Goal: Task Accomplishment & Management: Manage account settings

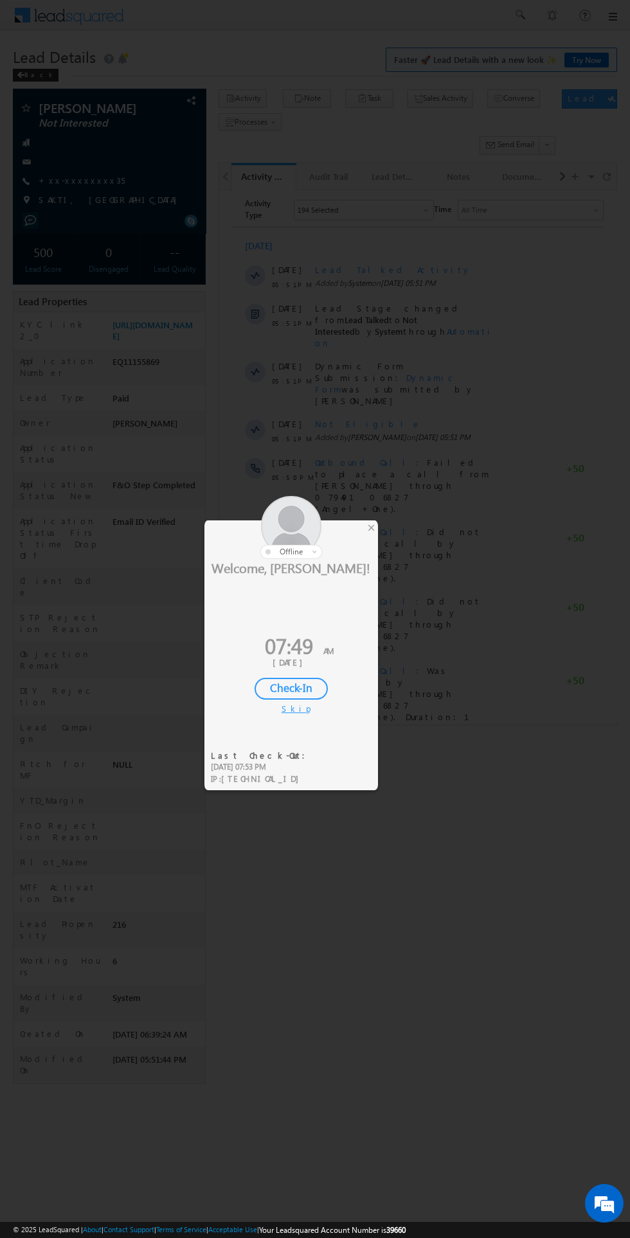
click at [286, 689] on div "Check-In" at bounding box center [290, 689] width 73 height 22
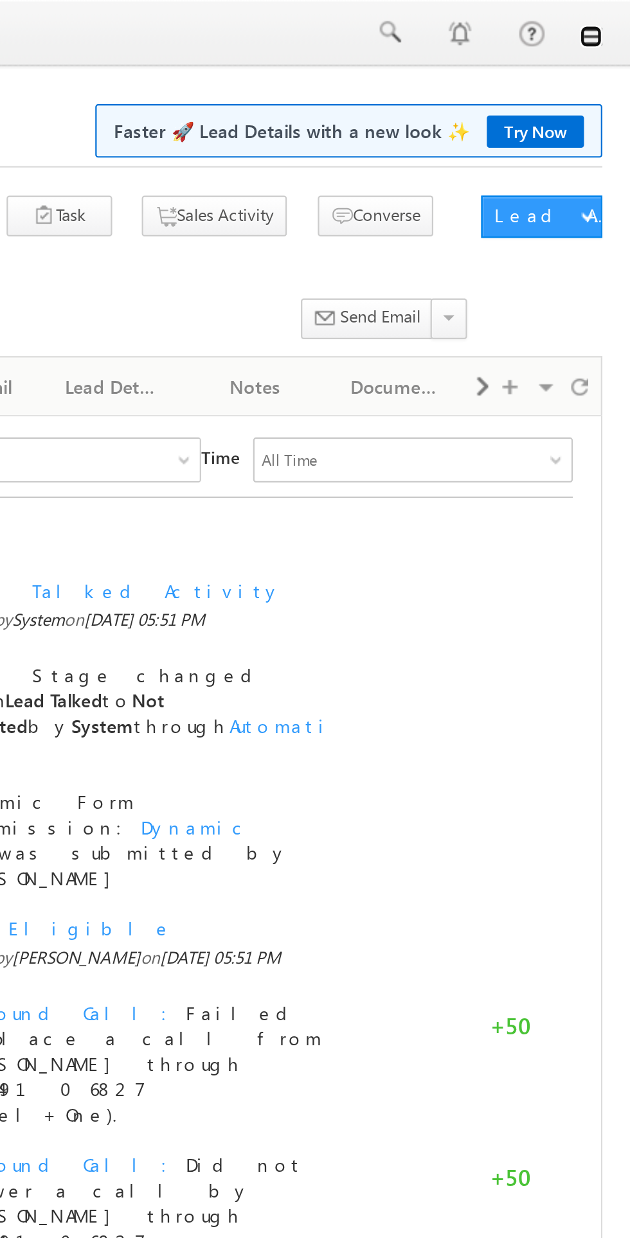
click at [613, 19] on link at bounding box center [611, 17] width 10 height 10
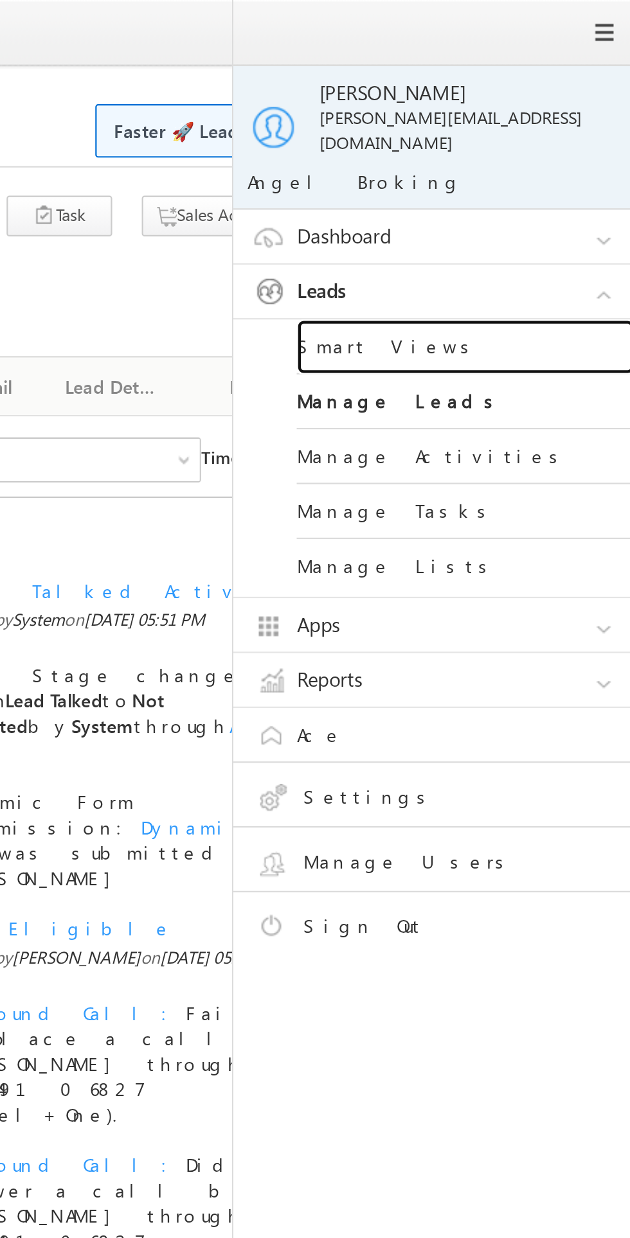
click at [527, 147] on link "Smart Views" at bounding box center [554, 158] width 154 height 25
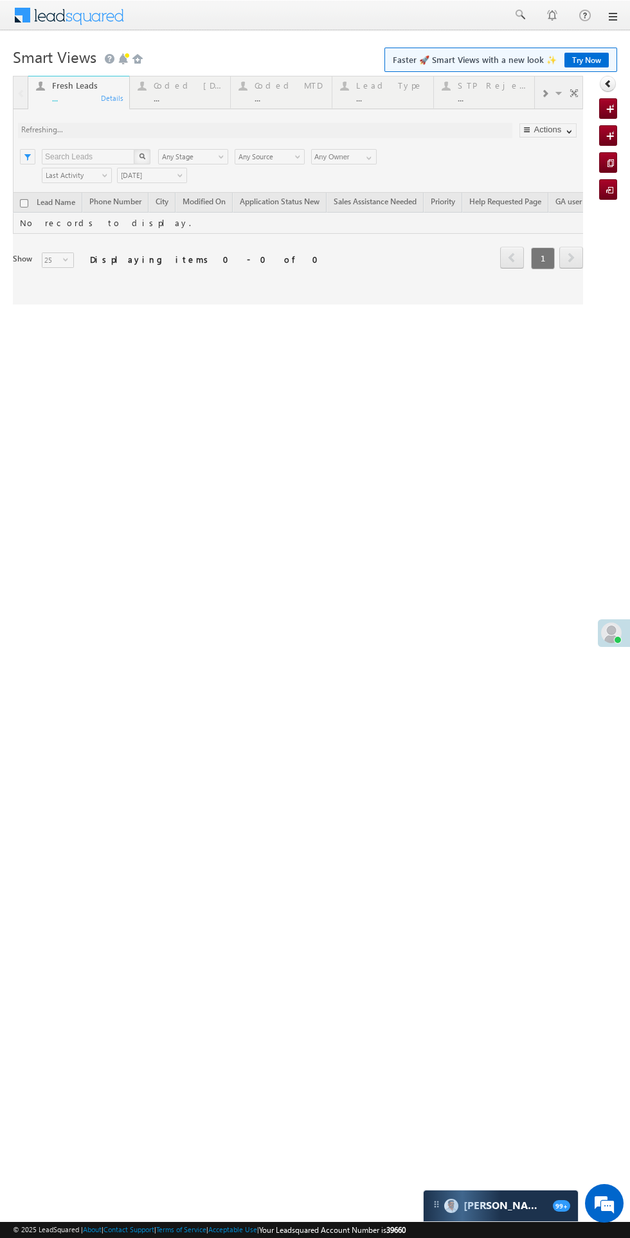
click at [167, 94] on div at bounding box center [298, 190] width 570 height 229
click at [168, 96] on div at bounding box center [298, 190] width 570 height 229
click at [168, 95] on div at bounding box center [298, 190] width 570 height 229
click at [167, 96] on div at bounding box center [298, 190] width 570 height 229
click at [191, 89] on div at bounding box center [298, 190] width 570 height 229
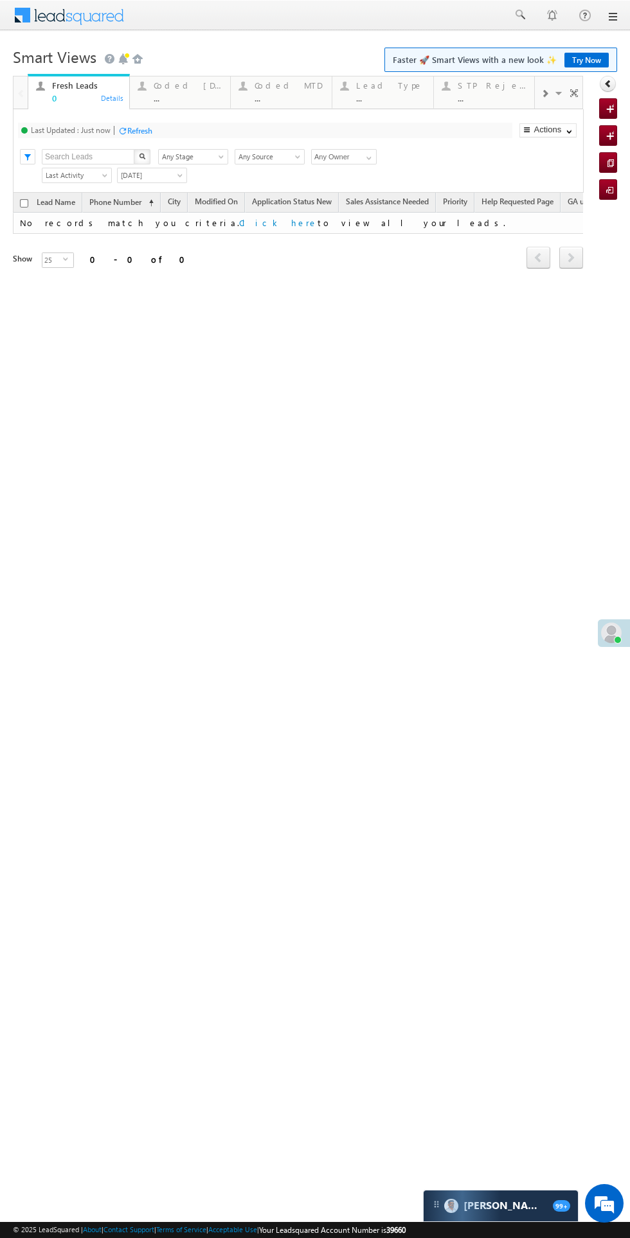
click at [177, 85] on div "Coded Today" at bounding box center [188, 85] width 69 height 10
